Goal: Task Accomplishment & Management: Use online tool/utility

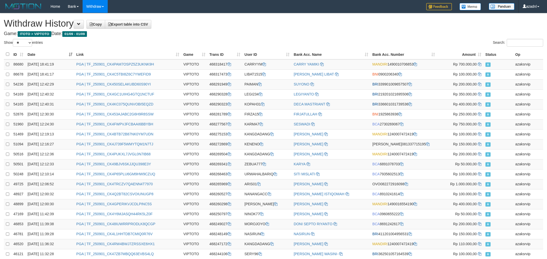
select select "**"
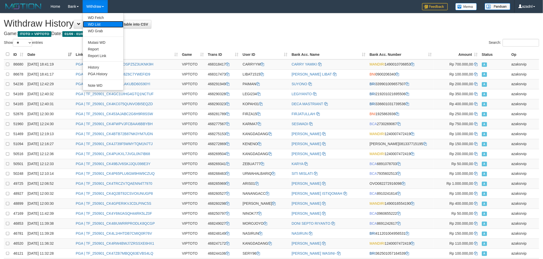
click at [99, 21] on link "WD List" at bounding box center [103, 24] width 41 height 7
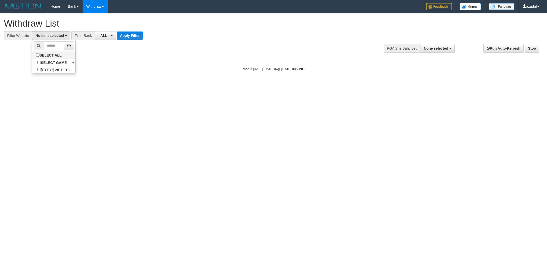
select select
click at [61, 55] on label "SELECT ALL" at bounding box center [49, 55] width 34 height 7
select select "***"
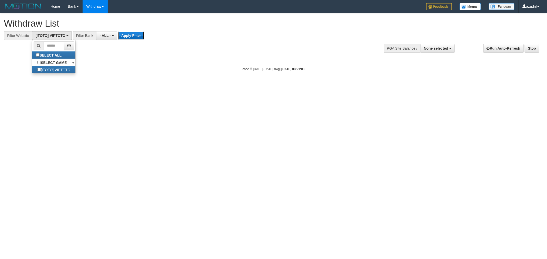
click at [138, 38] on button "Apply Filter" at bounding box center [131, 36] width 26 height 8
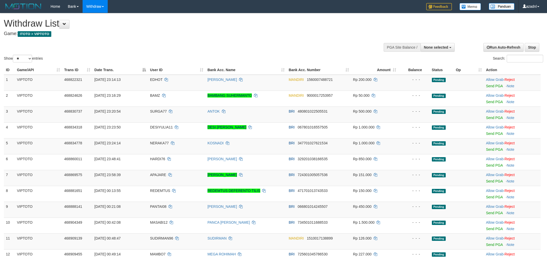
select select
select select "**"
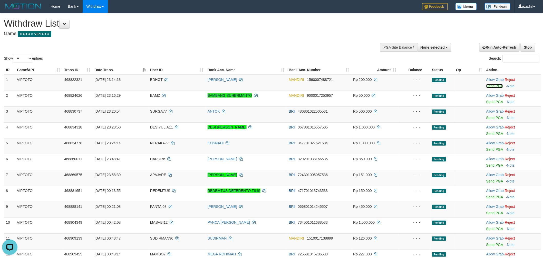
drag, startPoint x: 486, startPoint y: 85, endPoint x: 295, endPoint y: 73, distance: 191.7
click at [486, 85] on link "Send PGA" at bounding box center [494, 86] width 17 height 4
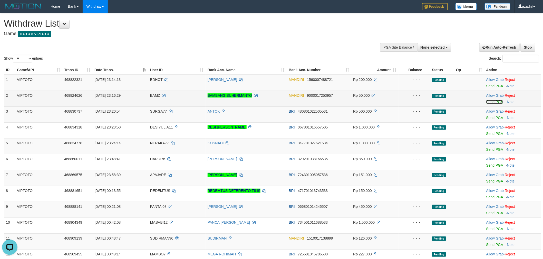
click at [492, 101] on link "Send PGA" at bounding box center [494, 102] width 17 height 4
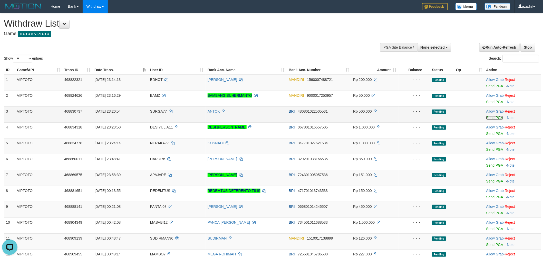
click at [492, 119] on link "Send PGA" at bounding box center [494, 118] width 17 height 4
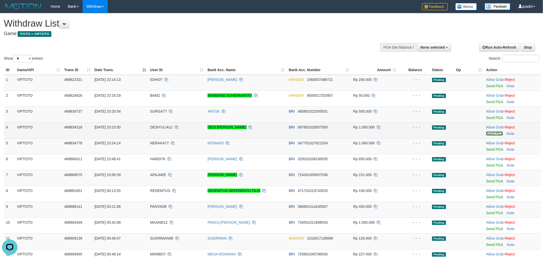
click at [492, 133] on link "Send PGA" at bounding box center [494, 134] width 17 height 4
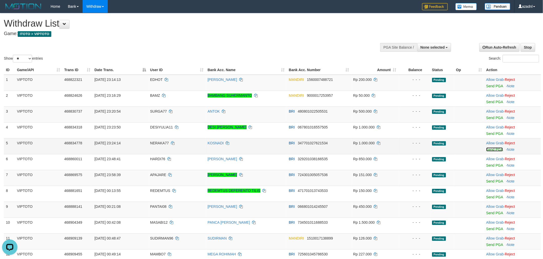
click at [493, 148] on link "Send PGA" at bounding box center [494, 150] width 17 height 4
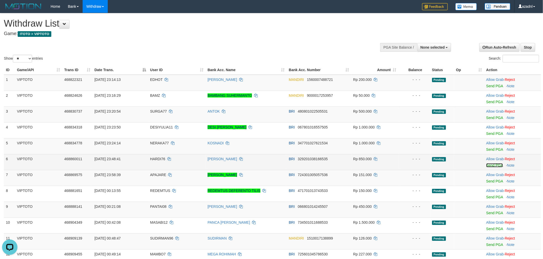
click at [488, 165] on link "Send PGA" at bounding box center [494, 166] width 17 height 4
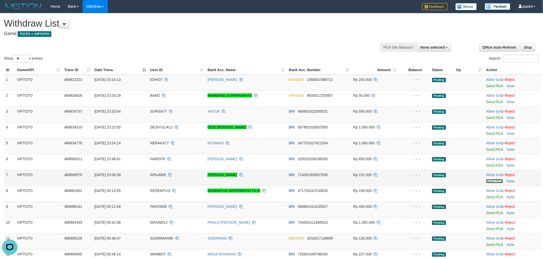
click at [497, 180] on link "Send PGA" at bounding box center [494, 181] width 17 height 4
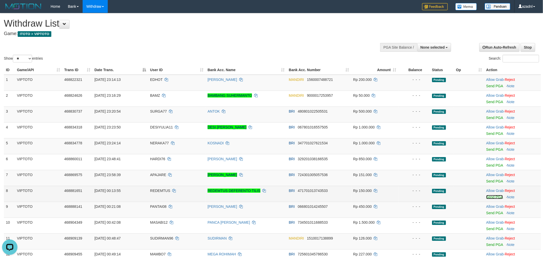
click at [488, 197] on link "Send PGA" at bounding box center [494, 197] width 17 height 4
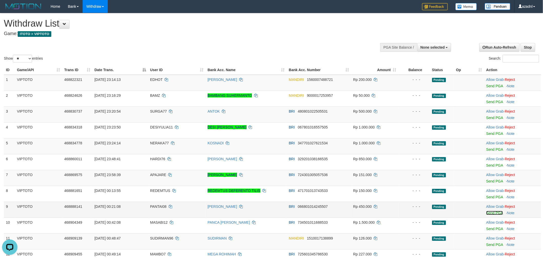
click at [494, 214] on link "Send PGA" at bounding box center [494, 213] width 17 height 4
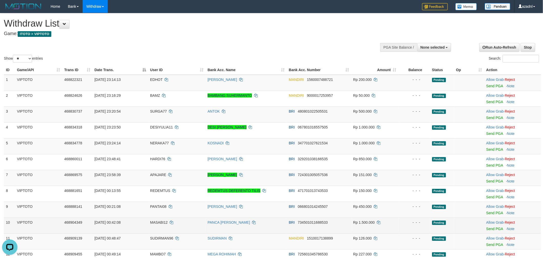
click at [366, 221] on span "Rp 1.500.000" at bounding box center [364, 223] width 22 height 4
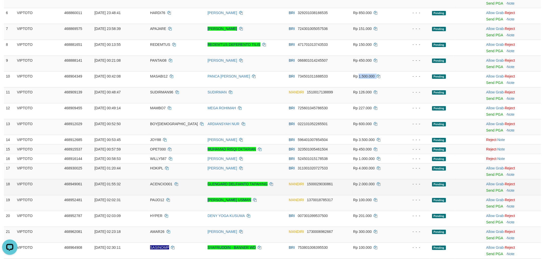
scroll to position [190, 0]
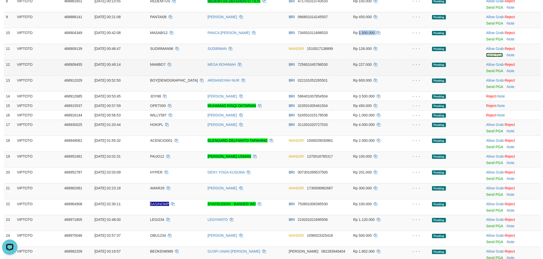
drag, startPoint x: 487, startPoint y: 56, endPoint x: 298, endPoint y: 69, distance: 190.2
click at [487, 56] on link "Send PGA" at bounding box center [494, 55] width 17 height 4
click at [498, 70] on link "Send PGA" at bounding box center [494, 71] width 17 height 4
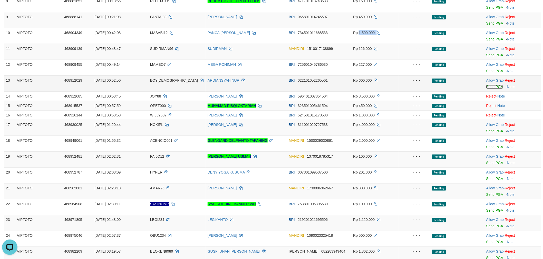
click at [491, 87] on link "Send PGA" at bounding box center [494, 87] width 17 height 4
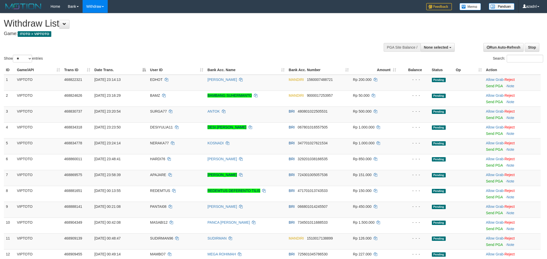
select select
select select "**"
